Goal: Task Accomplishment & Management: Manage account settings

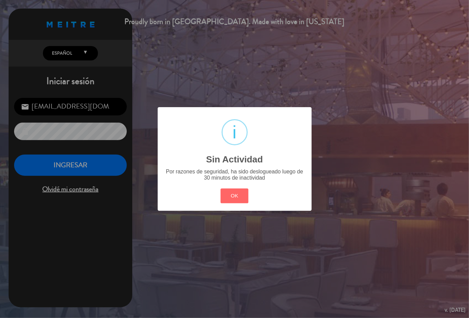
click at [65, 171] on div "? ! i Sin Actividad × Por razones de seguridad, ha sido deslogueado luego de 30…" at bounding box center [234, 159] width 469 height 318
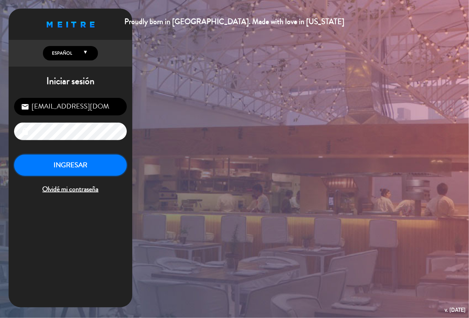
click at [111, 166] on button "INGRESAR" at bounding box center [70, 166] width 113 height 22
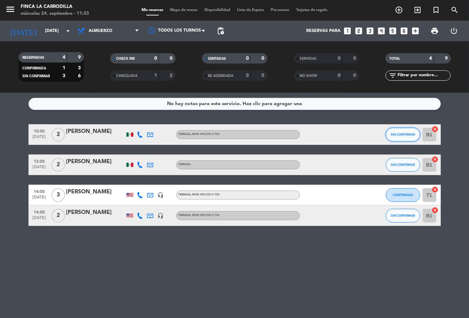
click at [395, 138] on button "SIN CONFIRMAR" at bounding box center [403, 135] width 34 height 14
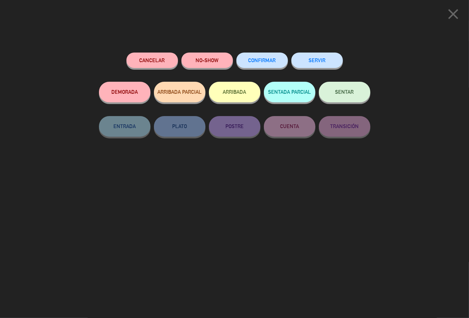
click at [318, 58] on button "SERVIR" at bounding box center [318, 60] width 52 height 15
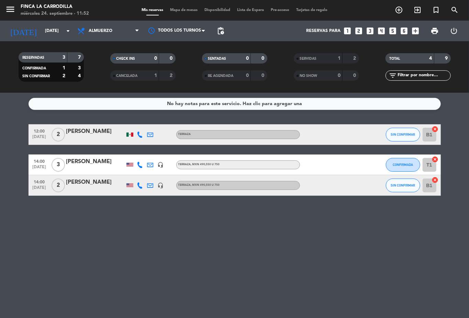
click at [146, 276] on div "No hay notas para este servicio. Haz clic para agregar una 12:00 [DATE] 2 [PERS…" at bounding box center [234, 206] width 469 height 226
click at [69, 29] on icon "arrow_drop_down" at bounding box center [68, 31] width 8 height 8
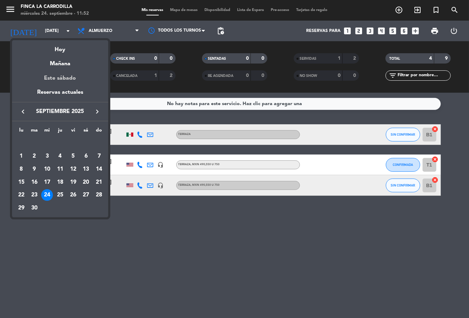
click at [69, 79] on div "Este sábado" at bounding box center [60, 78] width 96 height 19
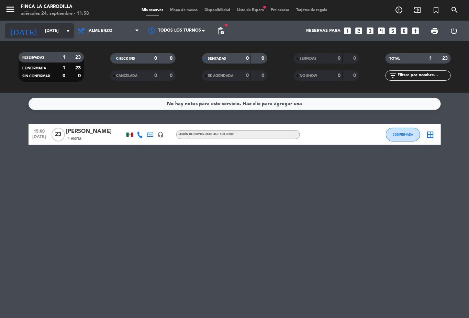
click at [33, 37] on div "[DATE] [DATE] arrow_drop_down" at bounding box center [39, 30] width 69 height 15
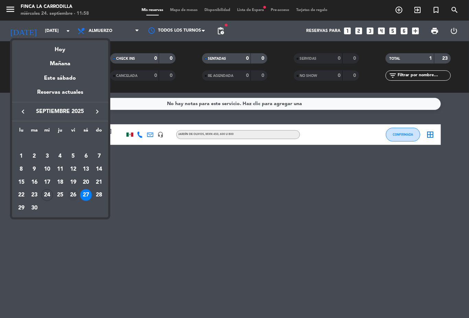
click at [71, 197] on div "26" at bounding box center [73, 195] width 12 height 12
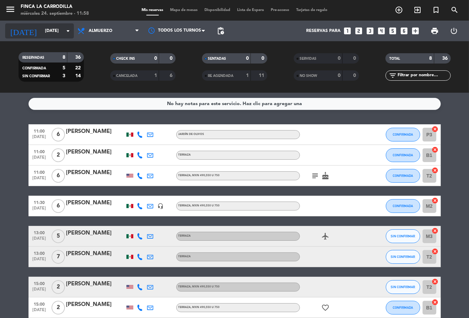
click at [47, 30] on input "[DATE]" at bounding box center [71, 31] width 58 height 12
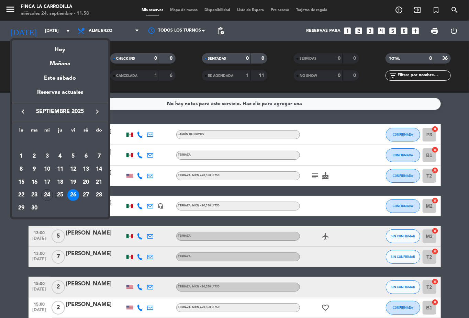
click at [62, 197] on div "25" at bounding box center [60, 195] width 12 height 12
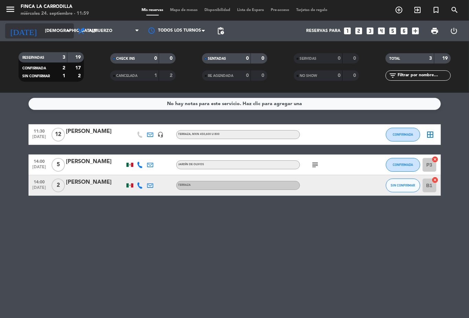
click at [42, 32] on input "[DEMOGRAPHIC_DATA][DATE]" at bounding box center [71, 31] width 58 height 12
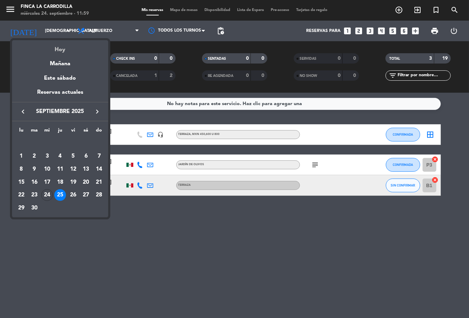
click at [72, 46] on div "Hoy" at bounding box center [60, 47] width 96 height 14
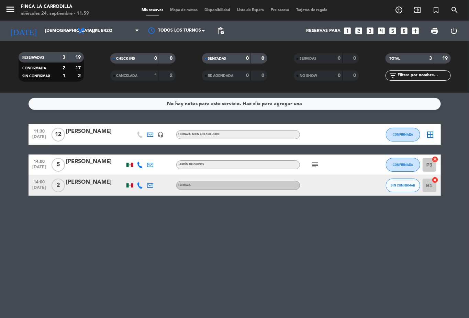
type input "[DATE]"
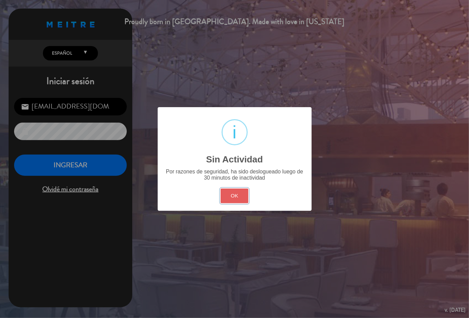
click at [240, 195] on button "OK" at bounding box center [235, 196] width 28 height 15
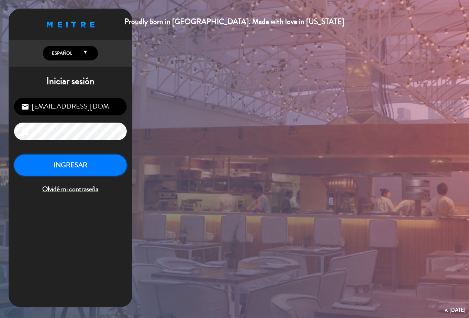
click at [96, 158] on button "INGRESAR" at bounding box center [70, 166] width 113 height 22
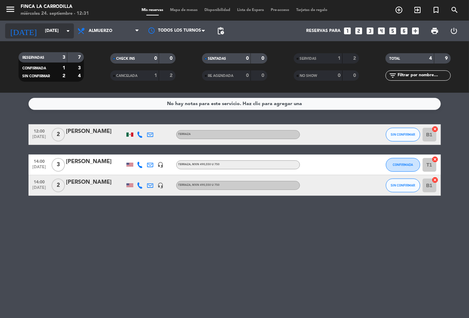
click at [50, 29] on input "[DATE]" at bounding box center [71, 31] width 58 height 12
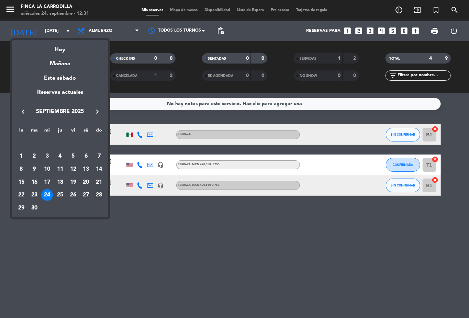
click at [100, 196] on div "28" at bounding box center [99, 195] width 12 height 12
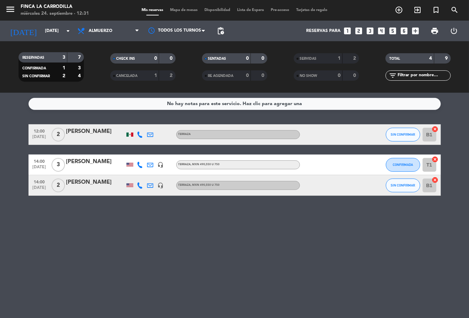
type input "[DATE]"
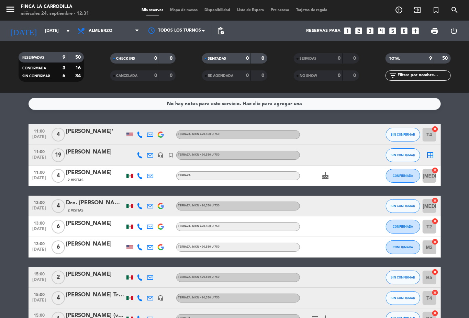
click at [103, 150] on div "[PERSON_NAME]" at bounding box center [95, 152] width 58 height 9
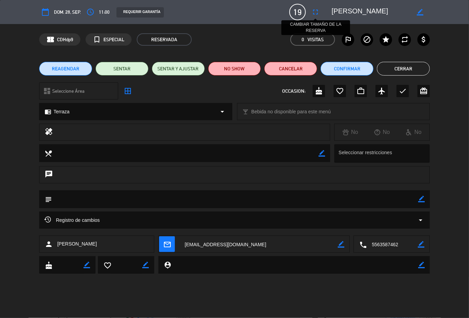
click at [318, 12] on icon "fullscreen" at bounding box center [315, 12] width 8 height 8
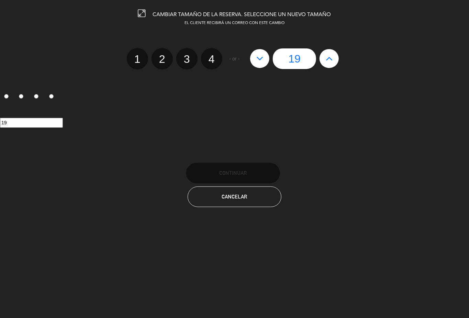
click at [252, 56] on button at bounding box center [259, 58] width 19 height 19
type input "18"
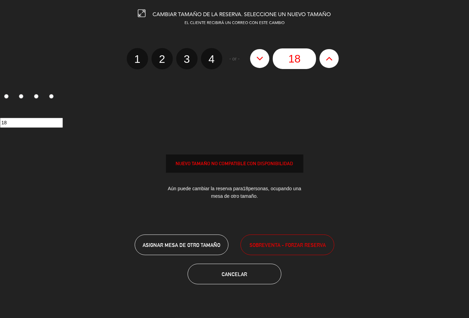
click at [254, 57] on button at bounding box center [259, 58] width 19 height 19
type input "17"
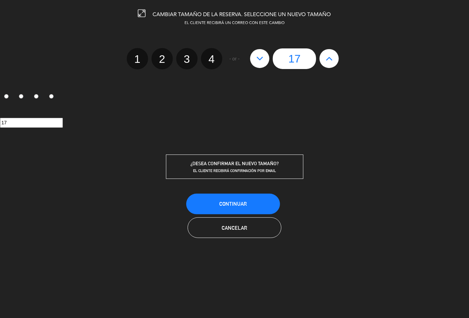
click at [329, 57] on icon at bounding box center [329, 58] width 7 height 11
type input "18"
click at [264, 62] on button at bounding box center [259, 58] width 19 height 19
type input "17"
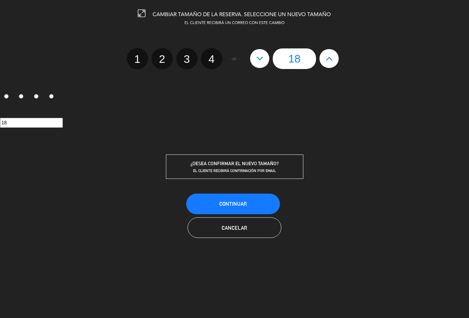
type input "17"
click at [234, 210] on button "Continuar" at bounding box center [233, 204] width 94 height 21
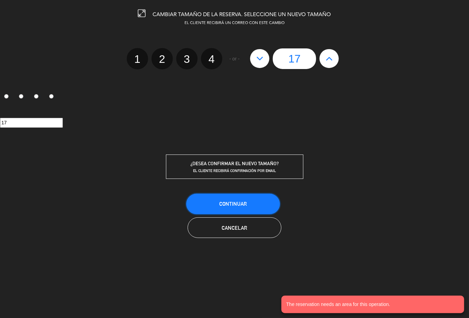
click at [217, 212] on button "Continuar" at bounding box center [233, 204] width 94 height 21
click at [256, 197] on button "Continuar" at bounding box center [233, 204] width 94 height 21
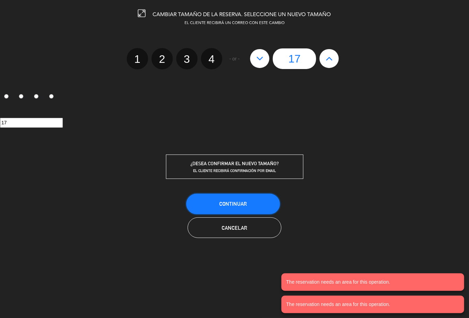
click at [248, 209] on button "Continuar" at bounding box center [233, 204] width 94 height 21
click at [0, 0] on div at bounding box center [0, 0] width 0 height 0
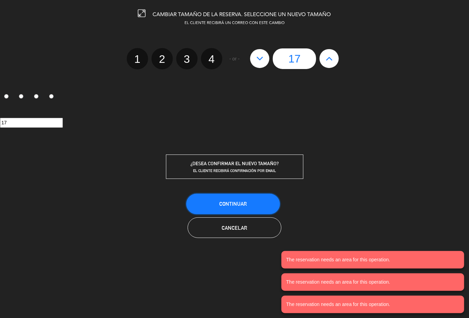
click at [248, 209] on button "Continuar" at bounding box center [233, 204] width 94 height 21
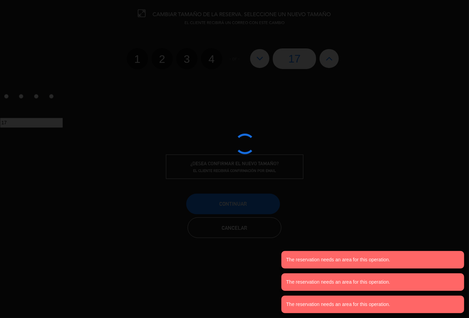
click at [248, 209] on div at bounding box center [234, 159] width 469 height 318
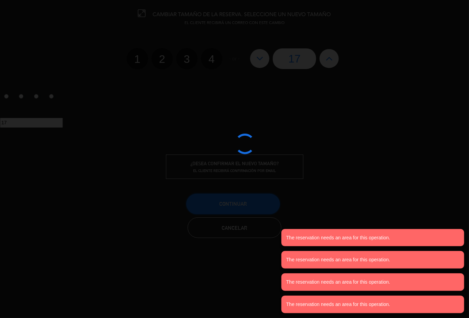
click at [248, 209] on button "Continuar" at bounding box center [233, 204] width 94 height 21
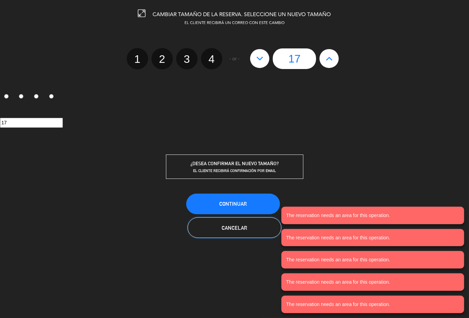
click at [245, 222] on button "Cancelar" at bounding box center [235, 228] width 94 height 21
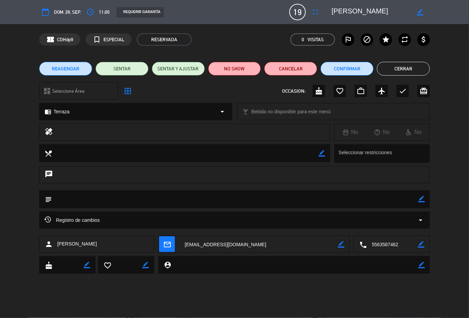
click at [415, 72] on button "Cerrar" at bounding box center [403, 69] width 53 height 14
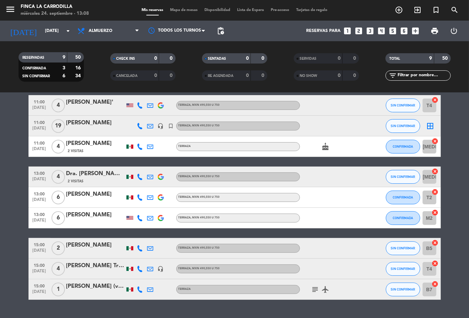
scroll to position [45, 0]
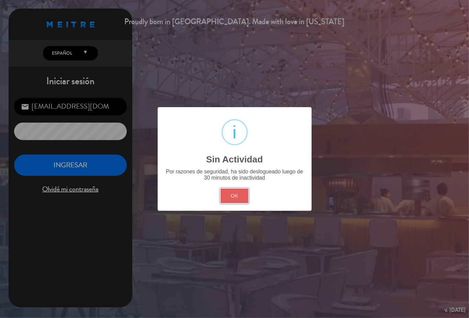
click at [233, 195] on button "OK" at bounding box center [235, 196] width 28 height 15
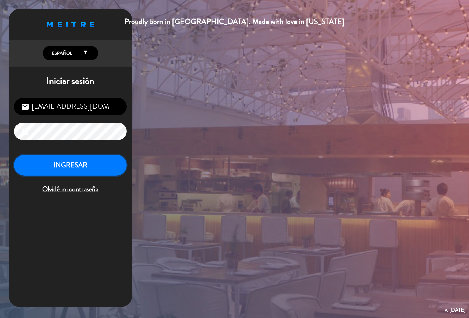
click at [88, 162] on button "INGRESAR" at bounding box center [70, 166] width 113 height 22
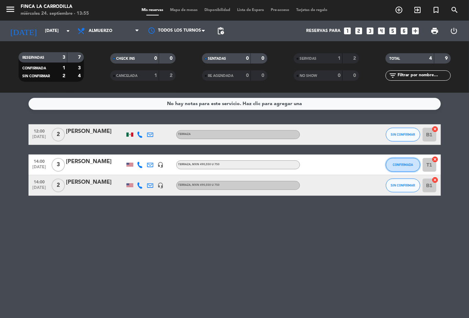
click at [404, 166] on span "CONFIRMADA" at bounding box center [403, 165] width 20 height 4
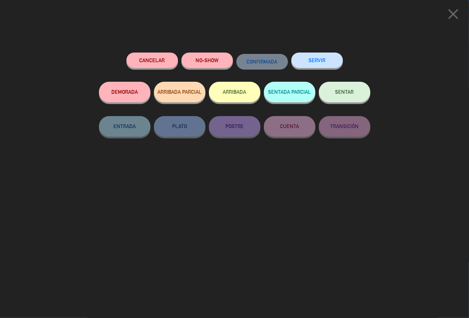
click at [241, 87] on button "ARRIBADA" at bounding box center [235, 92] width 52 height 21
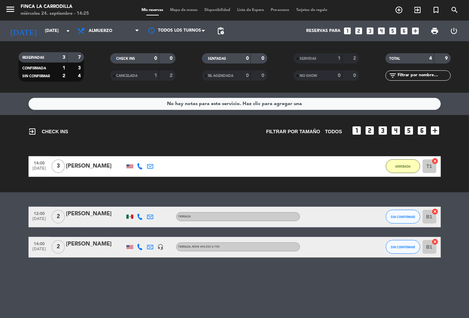
click at [149, 75] on div "1" at bounding box center [150, 76] width 14 height 8
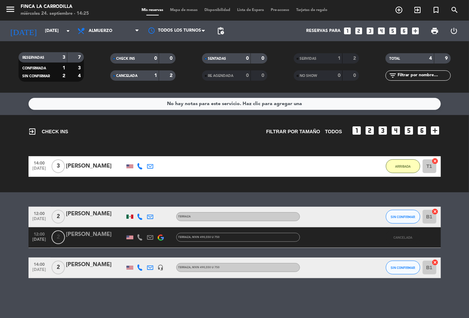
click at [149, 75] on div "1" at bounding box center [150, 76] width 14 height 8
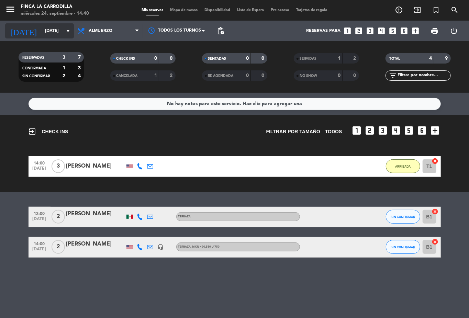
click at [51, 29] on input "[DATE]" at bounding box center [71, 31] width 58 height 12
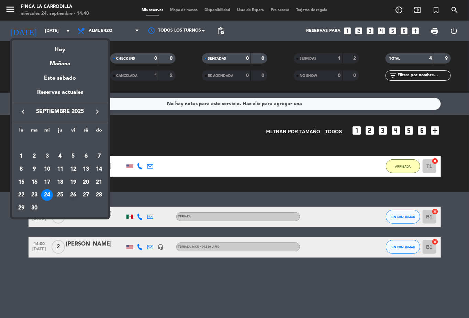
click at [76, 193] on div "26" at bounding box center [73, 195] width 12 height 12
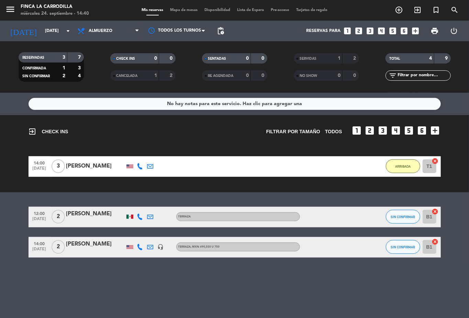
type input "[DATE]"
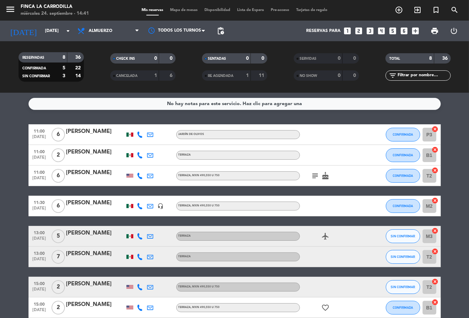
scroll to position [34, 0]
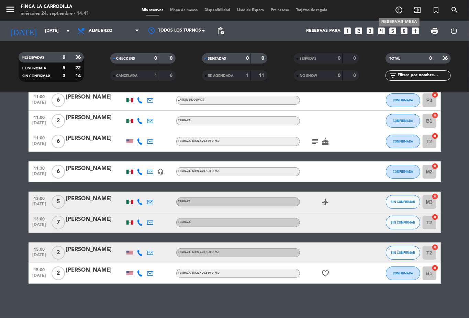
click at [399, 9] on icon "add_circle_outline" at bounding box center [399, 10] width 8 height 8
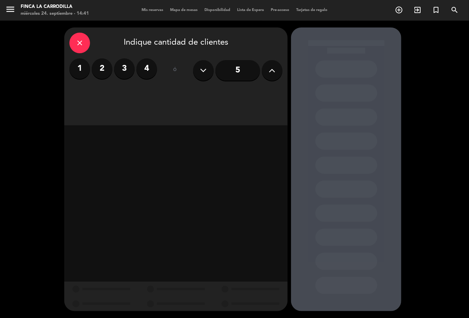
click at [143, 73] on label "4" at bounding box center [146, 68] width 21 height 21
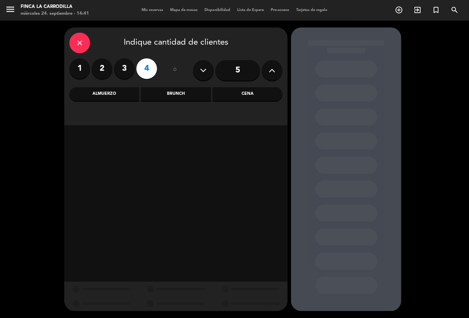
click at [116, 96] on div "Almuerzo" at bounding box center [104, 94] width 70 height 14
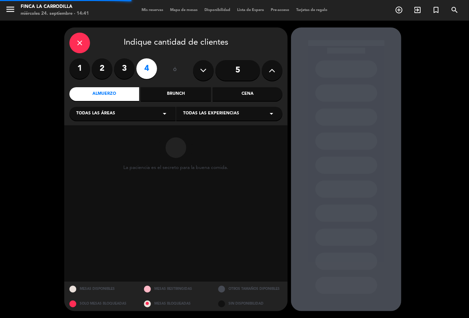
click at [114, 121] on div "close Indique cantidad de clientes 1 2 3 4 ó 5 Almuerzo Brunch Cena Todas las á…" at bounding box center [175, 77] width 223 height 98
click at [120, 113] on div "Todas las áreas arrow_drop_down" at bounding box center [122, 114] width 106 height 14
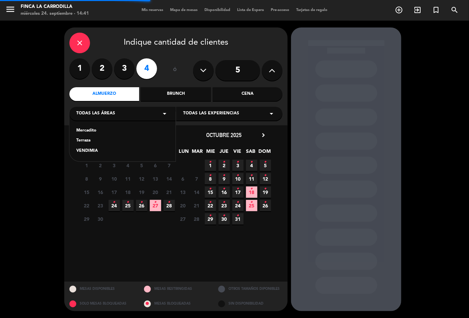
click at [104, 115] on span "Todas las áreas" at bounding box center [95, 113] width 39 height 7
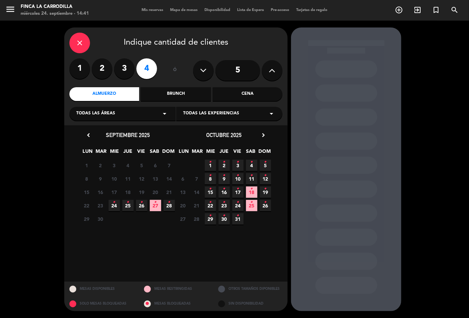
click at [91, 113] on span "Todas las áreas" at bounding box center [95, 113] width 39 height 7
click at [91, 142] on div "Terraza" at bounding box center [122, 141] width 92 height 7
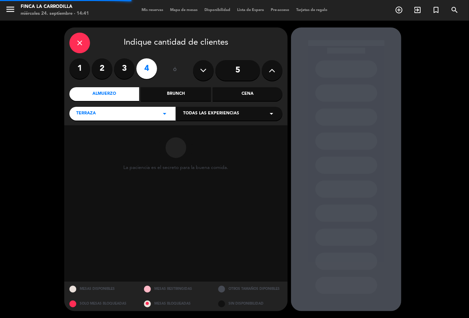
click at [229, 119] on div "Todas las experiencias arrow_drop_down" at bounding box center [229, 114] width 106 height 14
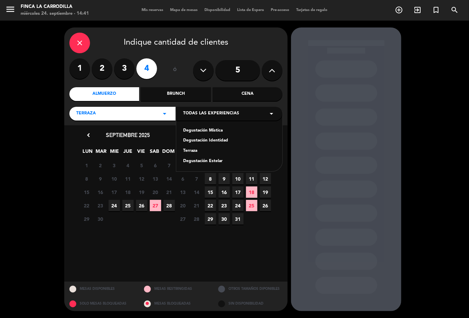
click at [190, 153] on div "Terraza" at bounding box center [229, 151] width 92 height 7
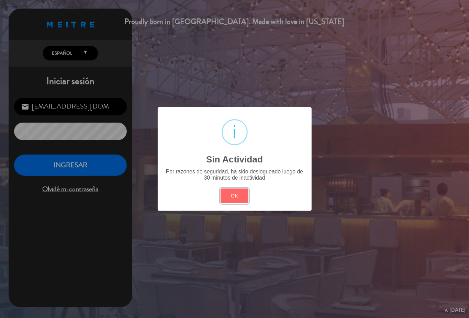
drag, startPoint x: 239, startPoint y: 194, endPoint x: 120, endPoint y: 192, distance: 119.3
click at [238, 194] on button "OK" at bounding box center [235, 196] width 28 height 15
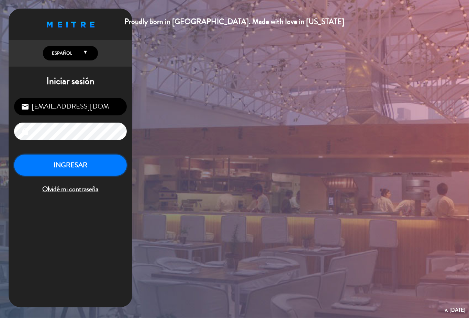
click at [111, 172] on button "INGRESAR" at bounding box center [70, 166] width 113 height 22
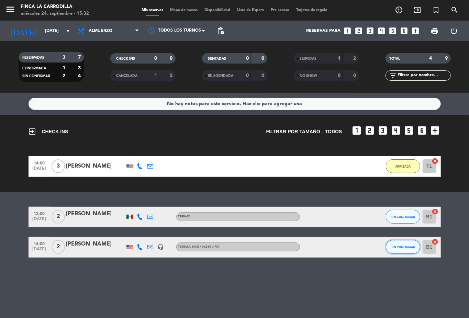
click at [402, 247] on span "SIN CONFIRMAR" at bounding box center [403, 247] width 24 height 4
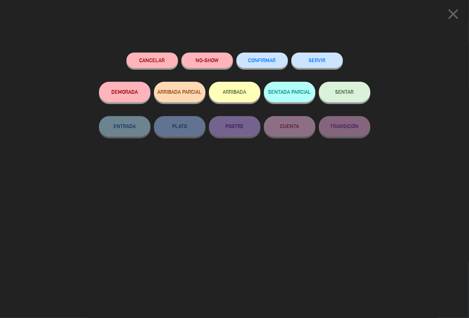
click at [324, 57] on button "SERVIR" at bounding box center [318, 60] width 52 height 15
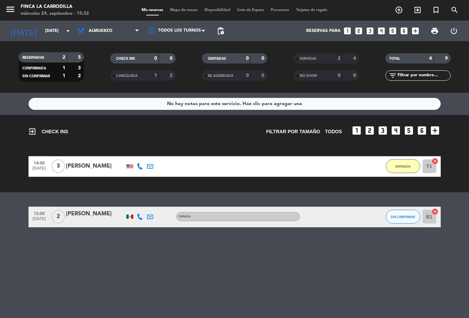
click at [317, 61] on div "SERVIDAS" at bounding box center [312, 59] width 32 height 8
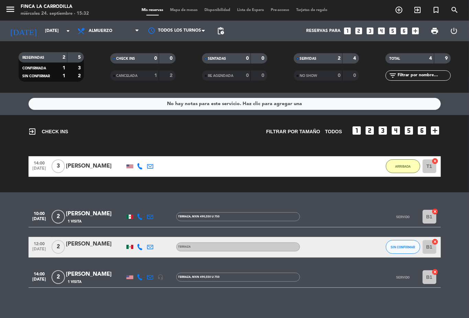
click at [317, 62] on div "SERVIDAS" at bounding box center [312, 59] width 32 height 8
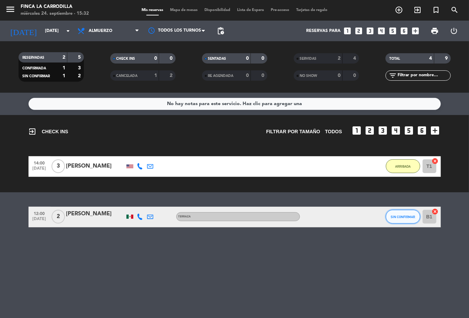
click at [407, 218] on span "SIN CONFIRMAR" at bounding box center [403, 217] width 24 height 4
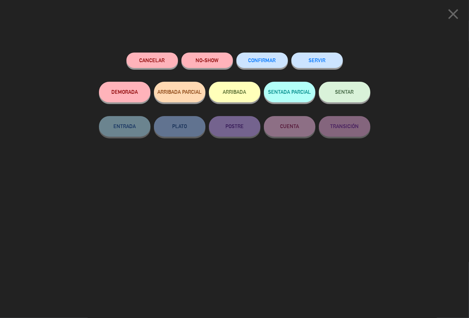
click at [218, 56] on button "NO-SHOW" at bounding box center [208, 60] width 52 height 15
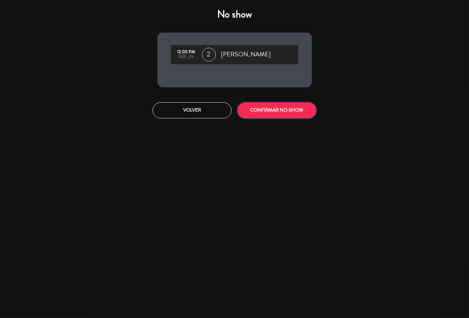
click at [262, 116] on button "CONFIRMAR NO-SHOW" at bounding box center [277, 110] width 79 height 16
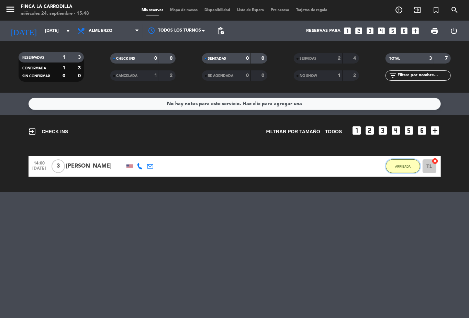
click at [398, 166] on span "ARRIBADA" at bounding box center [402, 167] width 15 height 4
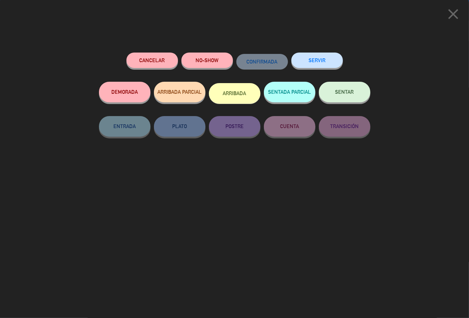
click at [307, 61] on button "SERVIR" at bounding box center [318, 60] width 52 height 15
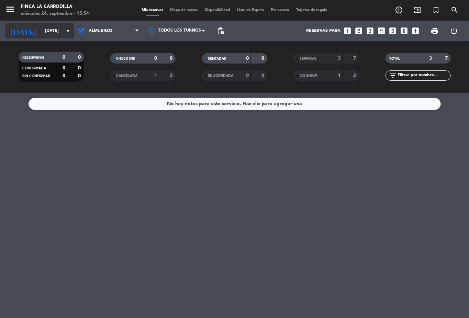
click at [54, 30] on input "[DATE]" at bounding box center [71, 31] width 58 height 12
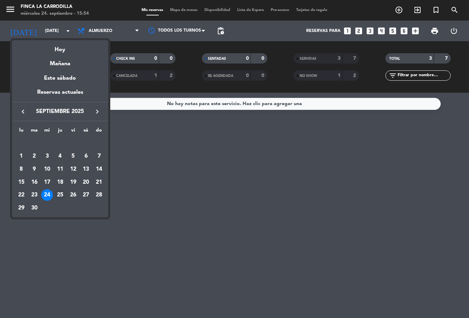
click at [58, 193] on div "25" at bounding box center [60, 195] width 12 height 12
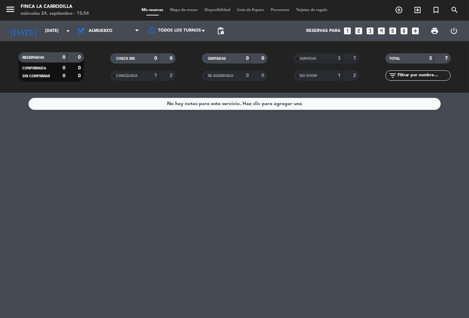
type input "[DEMOGRAPHIC_DATA][DATE]"
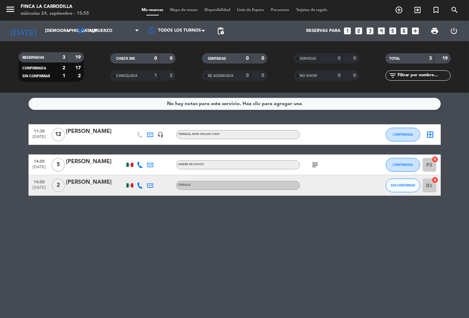
click at [314, 164] on icon "subject" at bounding box center [315, 165] width 8 height 8
